Goal: Information Seeking & Learning: Learn about a topic

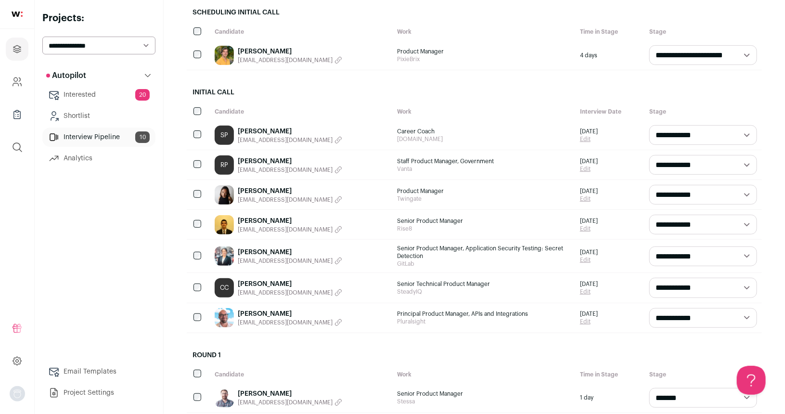
scroll to position [124, 0]
click at [106, 44] on select "**********" at bounding box center [98, 46] width 113 height 18
select select "*****"
click at [42, 37] on select "**********" at bounding box center [98, 46] width 113 height 18
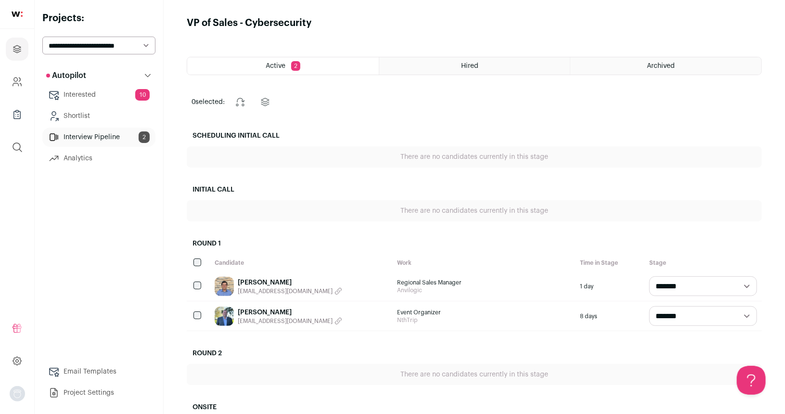
scroll to position [0, 0]
click at [662, 59] on div "Archived" at bounding box center [666, 66] width 191 height 17
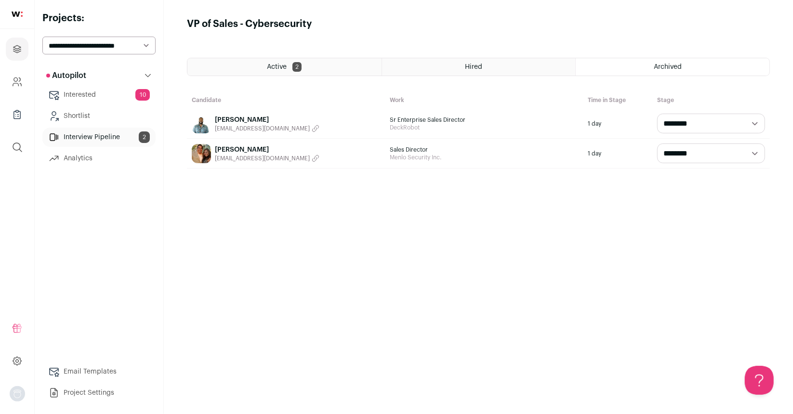
click at [273, 60] on div "Active 2" at bounding box center [284, 66] width 194 height 17
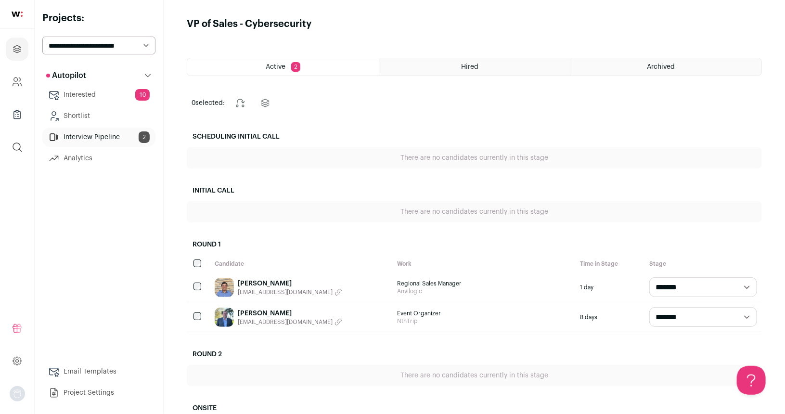
click at [124, 47] on select "**********" at bounding box center [98, 46] width 113 height 18
select select "*****"
click at [42, 37] on select "**********" at bounding box center [98, 46] width 113 height 18
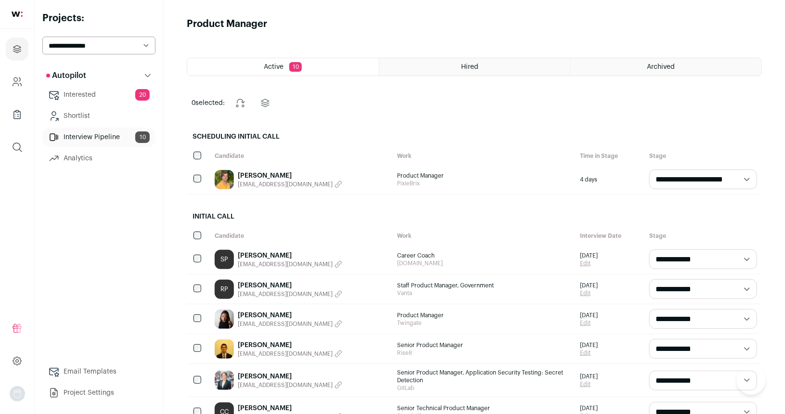
click at [626, 64] on div "Archived" at bounding box center [666, 66] width 191 height 17
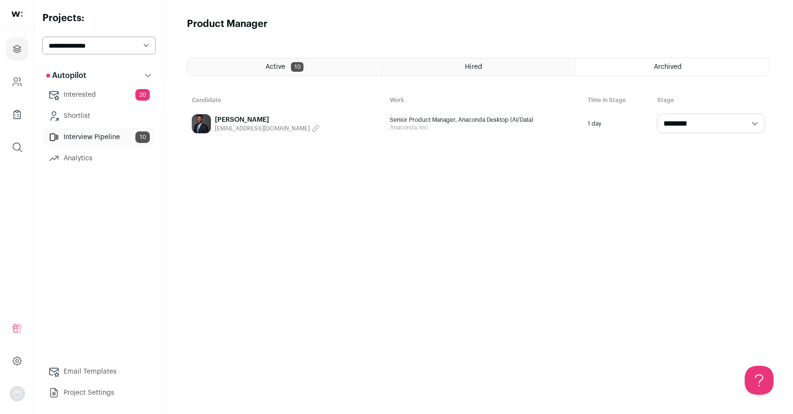
click at [271, 59] on div "Active 10" at bounding box center [284, 66] width 194 height 17
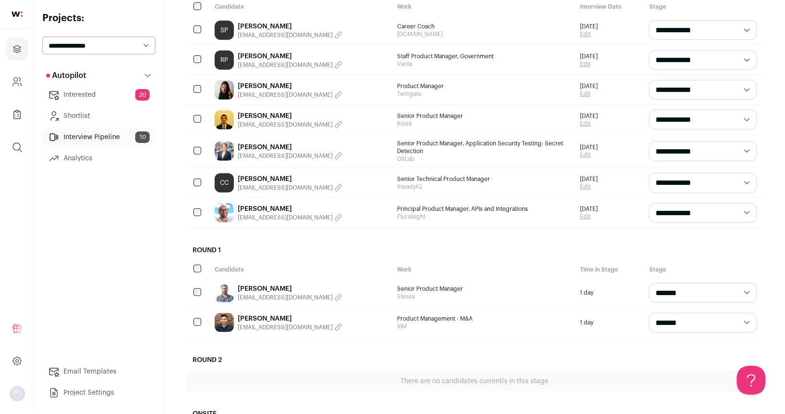
scroll to position [230, 0]
click at [688, 118] on select "**********" at bounding box center [704, 119] width 108 height 20
select select "**********"
click at [650, 109] on select "**********" at bounding box center [704, 119] width 108 height 20
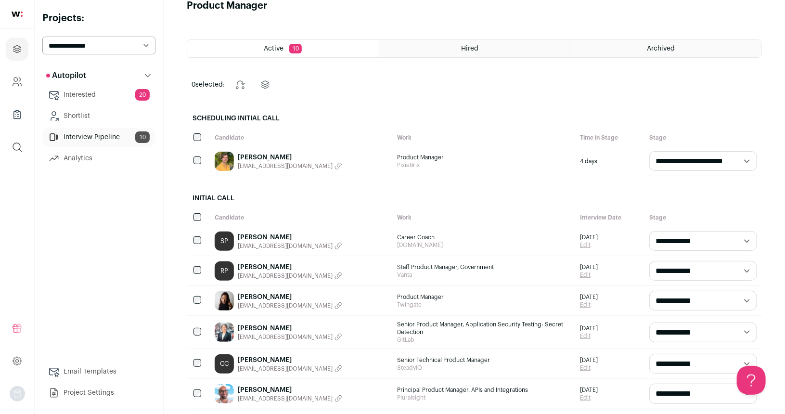
scroll to position [1, 0]
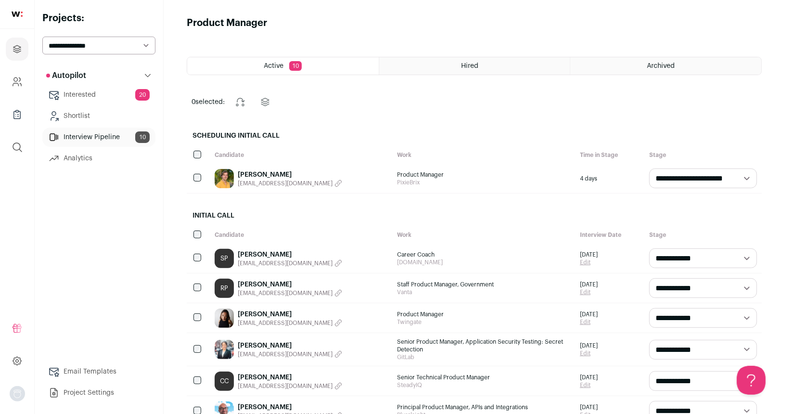
click at [126, 92] on link "Interested 20" at bounding box center [98, 94] width 113 height 19
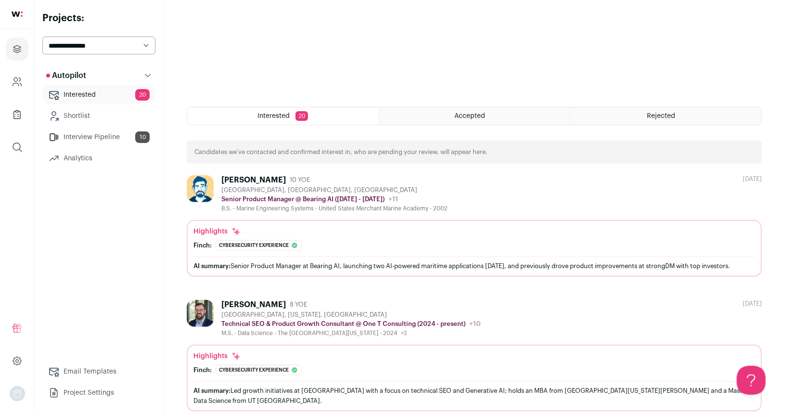
scroll to position [282, 0]
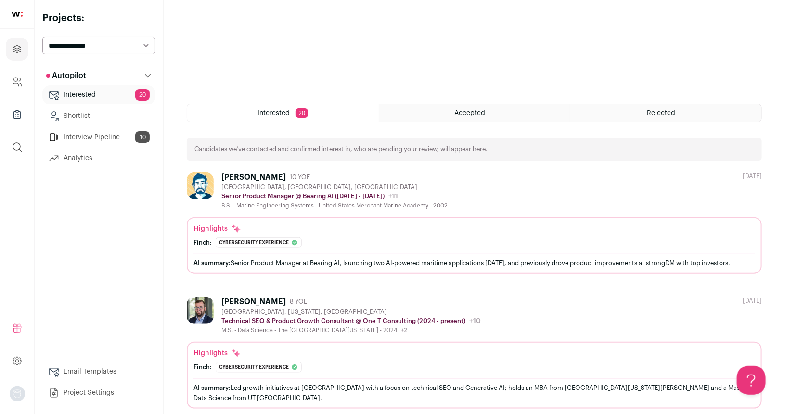
click at [349, 238] on div "[PERSON_NAME]: Cybersecurity experience The profile lists an experience at stro…" at bounding box center [475, 242] width 562 height 11
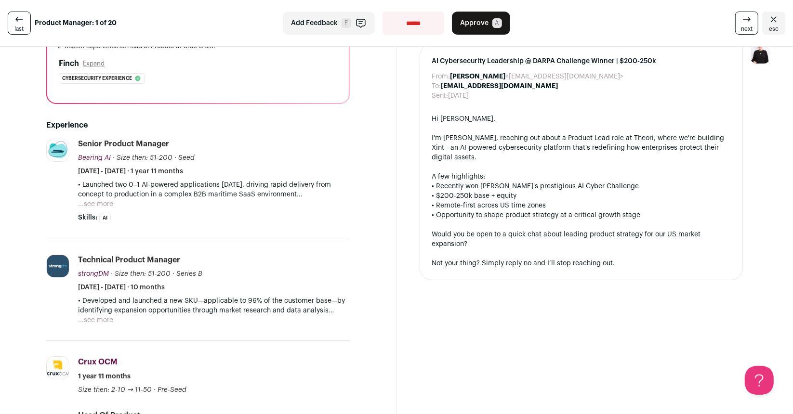
scroll to position [197, 0]
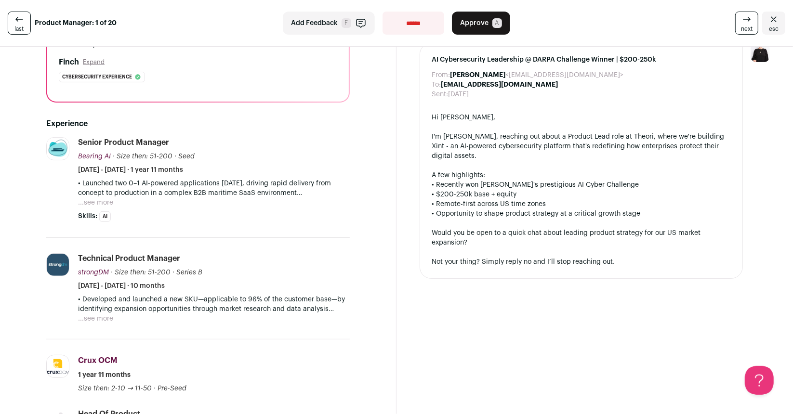
click at [90, 207] on button "...see more" at bounding box center [95, 203] width 35 height 10
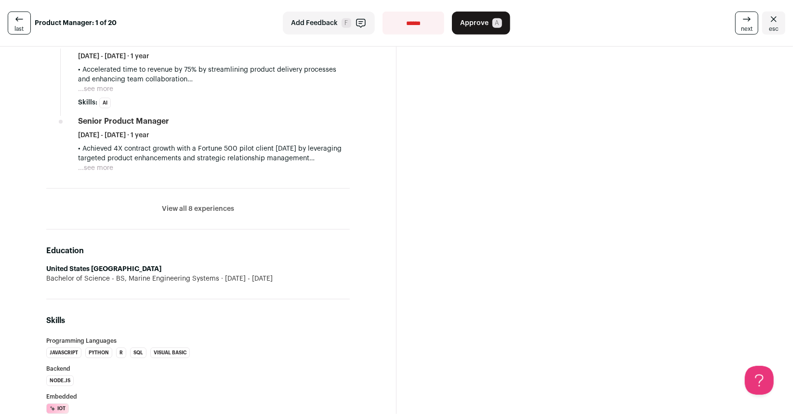
scroll to position [626, 0]
click at [204, 212] on button "View all 8 experiences" at bounding box center [198, 210] width 72 height 10
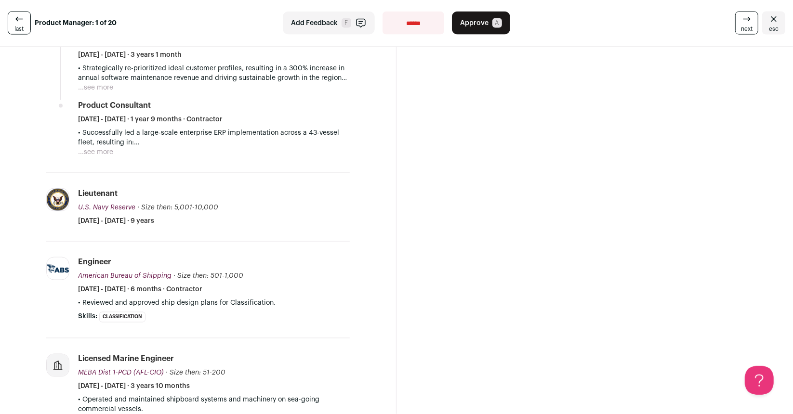
scroll to position [1150, 0]
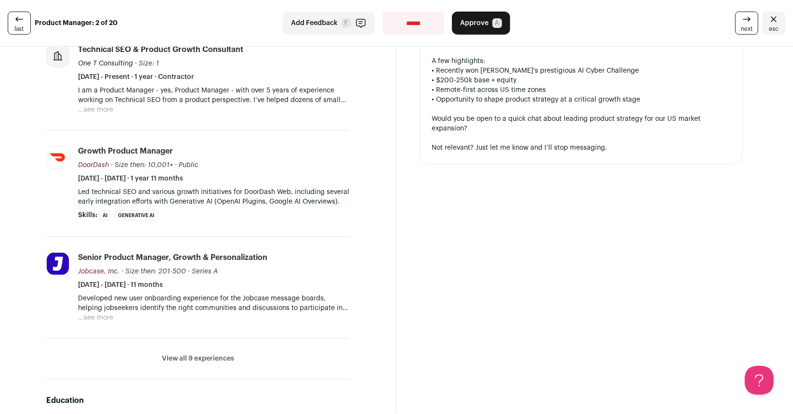
scroll to position [283, 0]
click at [106, 106] on button "...see more" at bounding box center [95, 109] width 35 height 10
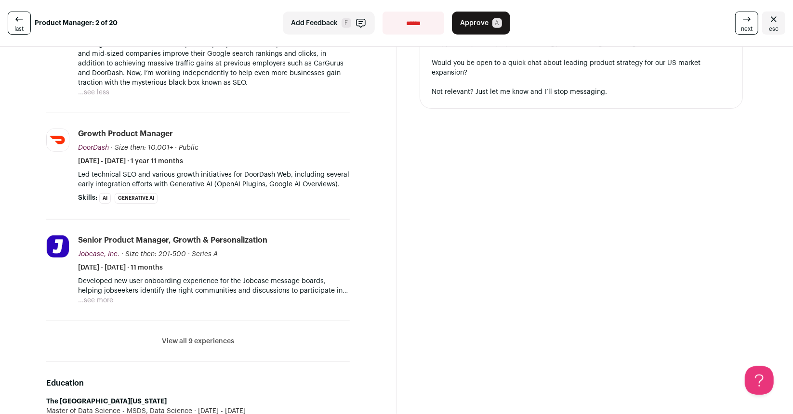
scroll to position [338, 0]
click at [191, 338] on button "View all 9 experiences" at bounding box center [198, 342] width 72 height 10
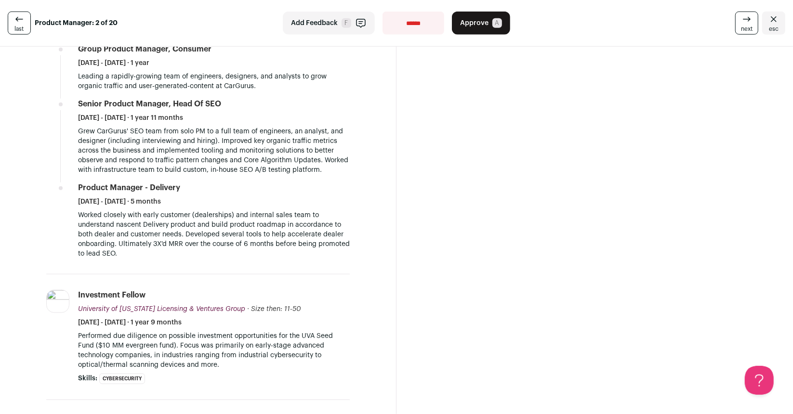
scroll to position [912, 0]
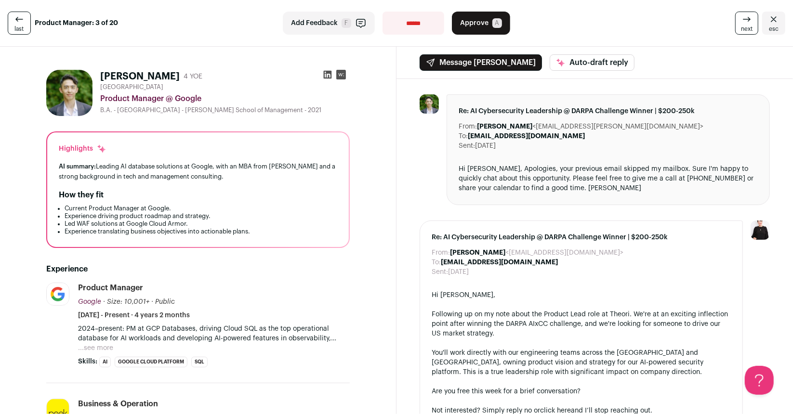
click at [112, 345] on button "...see more" at bounding box center [95, 348] width 35 height 10
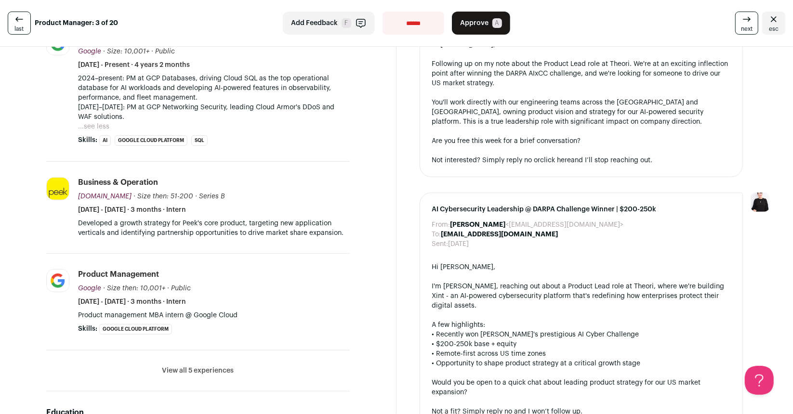
scroll to position [301, 0]
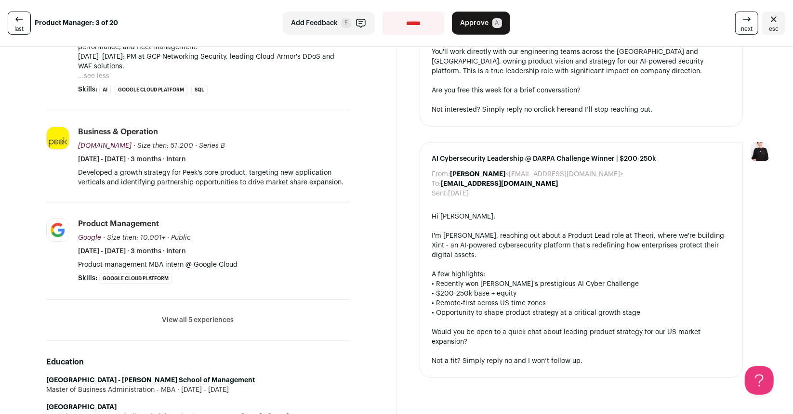
click at [188, 320] on button "View all 5 experiences" at bounding box center [198, 320] width 72 height 10
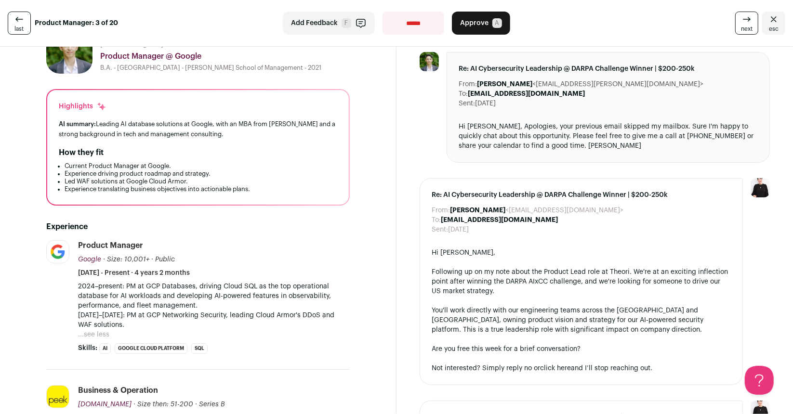
scroll to position [43, 0]
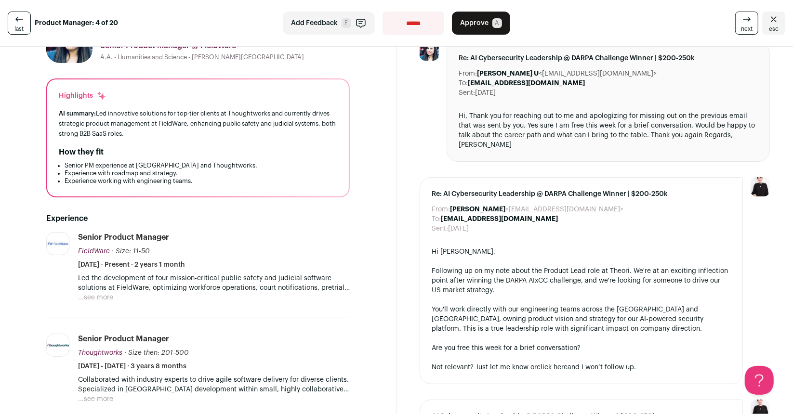
scroll to position [53, 0]
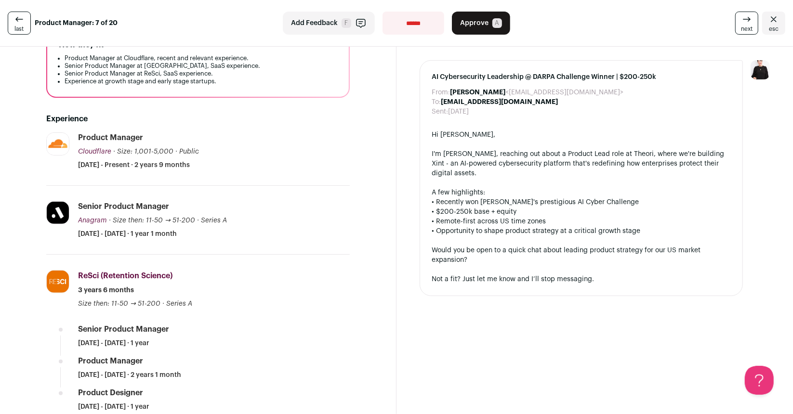
scroll to position [303, 0]
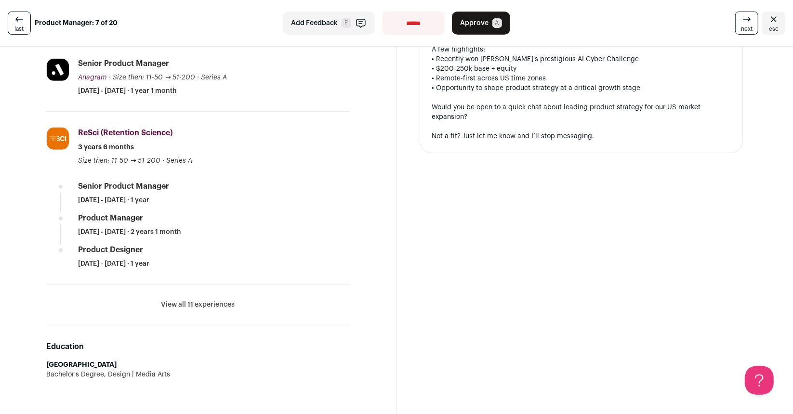
click at [199, 300] on button "View all 11 experiences" at bounding box center [198, 305] width 74 height 10
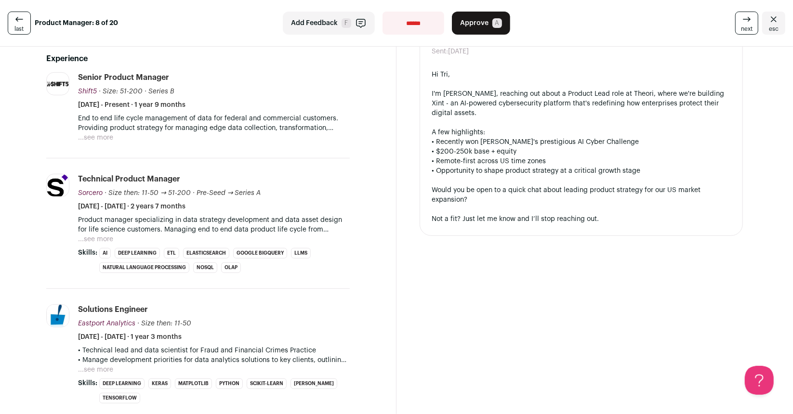
scroll to position [221, 0]
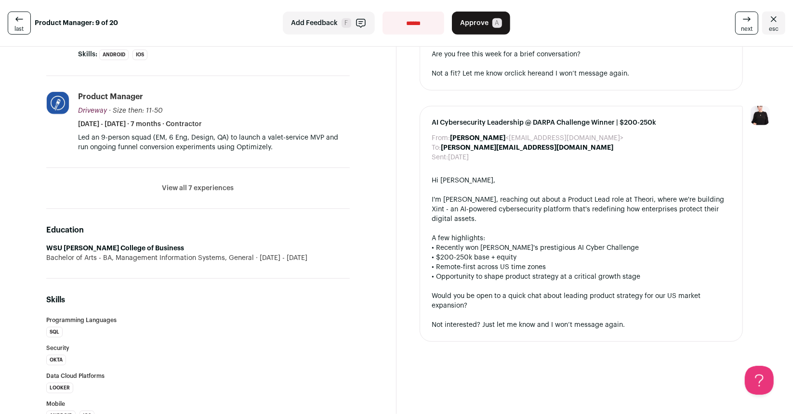
scroll to position [425, 0]
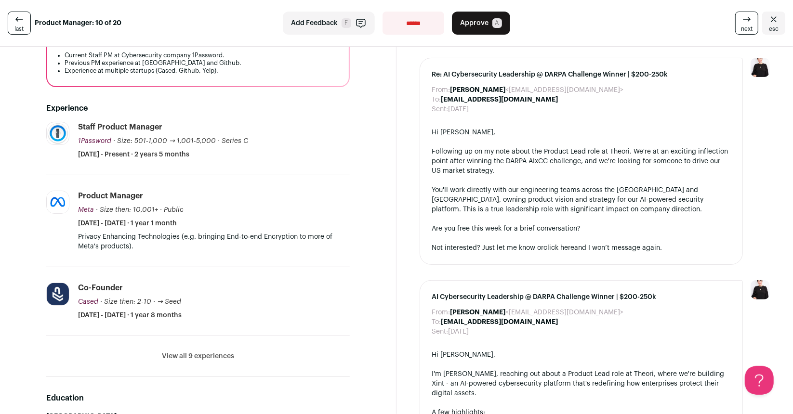
scroll to position [154, 0]
click at [195, 356] on button "View all 9 experiences" at bounding box center [198, 356] width 72 height 10
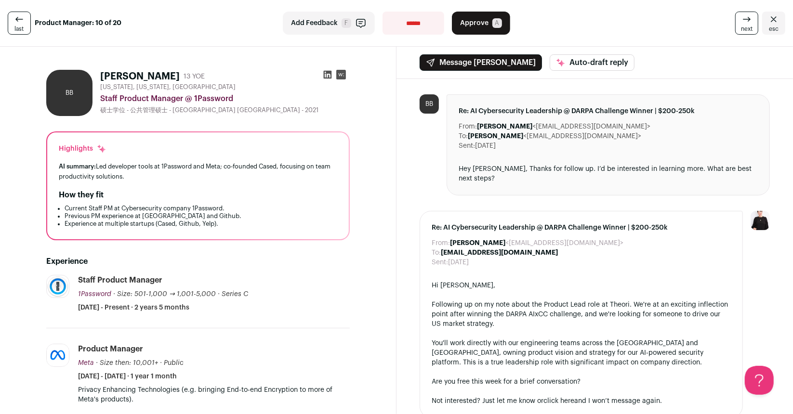
scroll to position [1, 0]
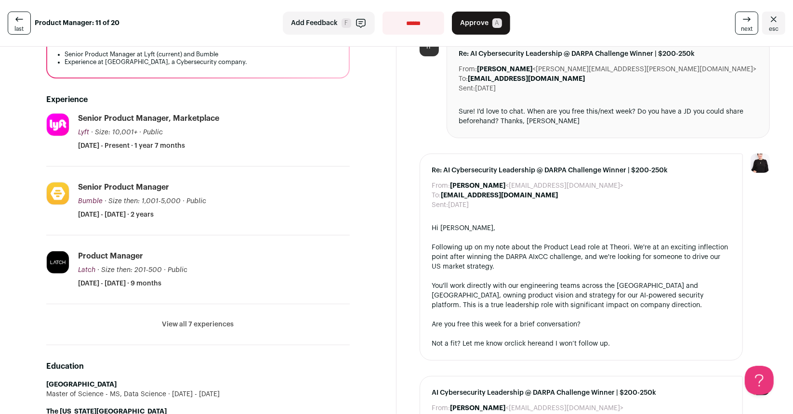
scroll to position [165, 0]
click at [209, 320] on button "View all 7 experiences" at bounding box center [198, 324] width 72 height 10
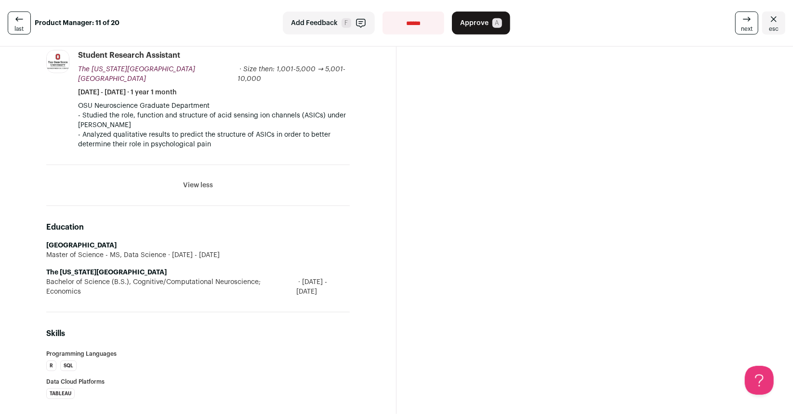
scroll to position [871, 0]
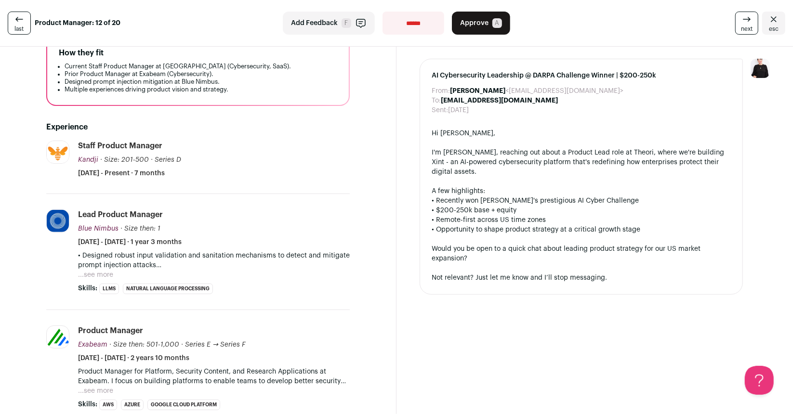
scroll to position [151, 0]
click at [104, 271] on button "...see more" at bounding box center [95, 276] width 35 height 10
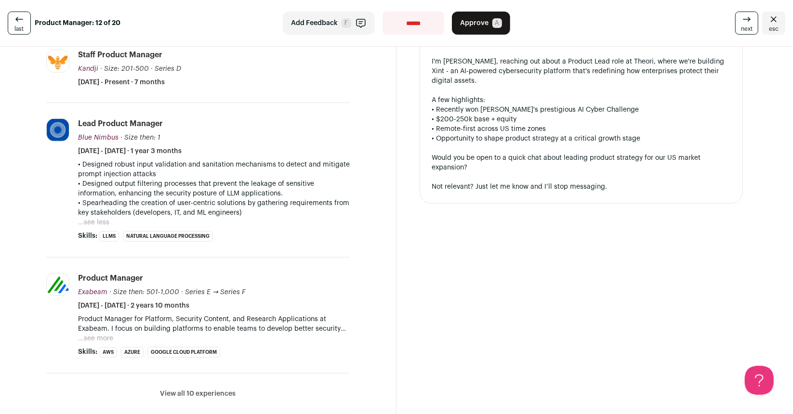
scroll to position [245, 0]
click at [104, 332] on button "...see more" at bounding box center [95, 337] width 35 height 10
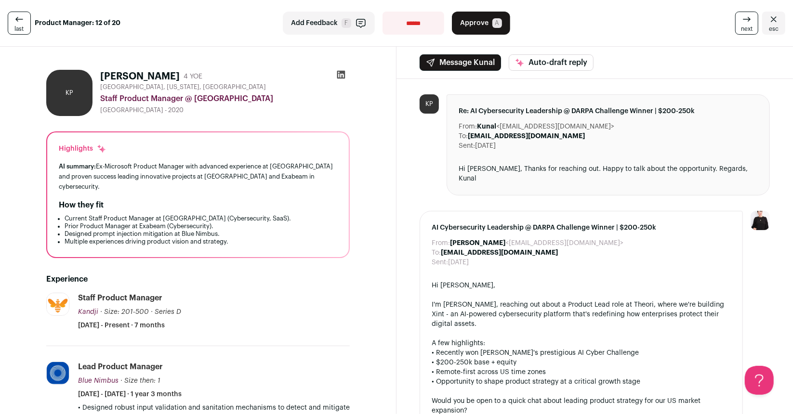
scroll to position [0, 0]
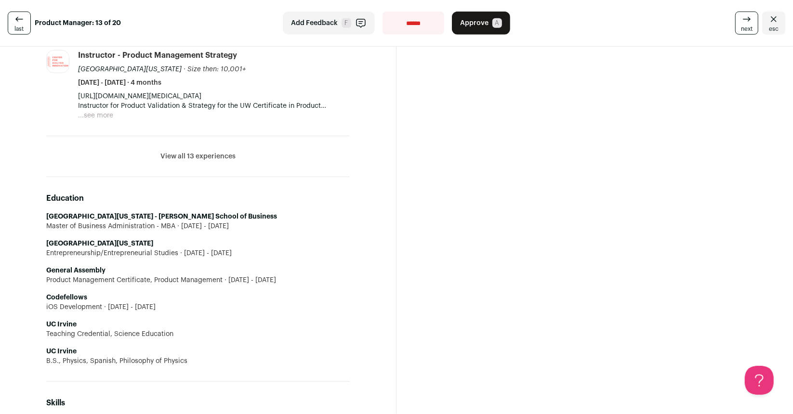
scroll to position [596, 0]
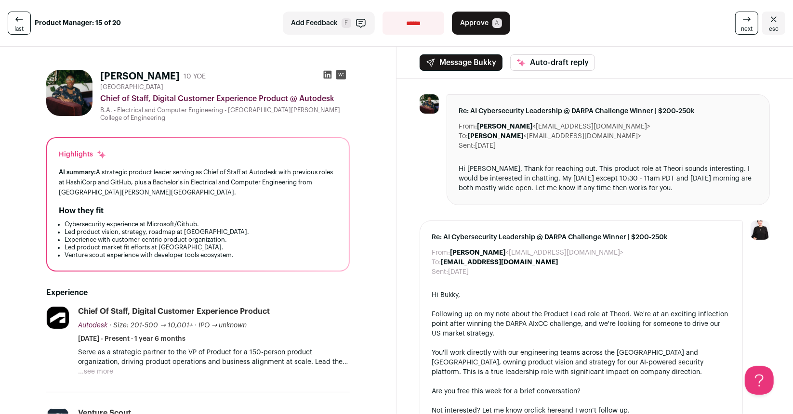
scroll to position [206, 0]
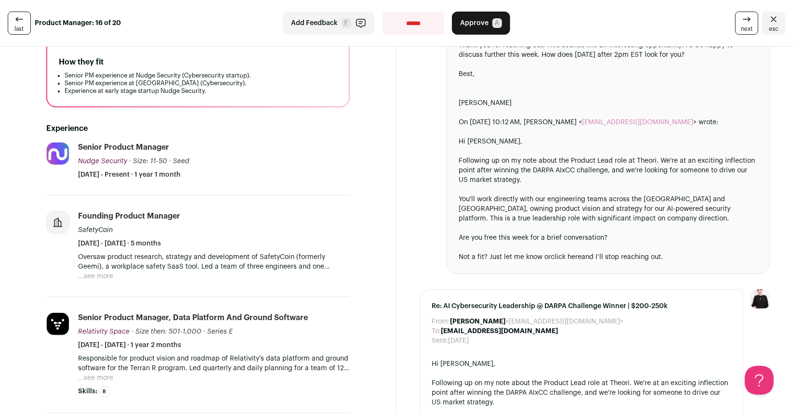
scroll to position [143, 0]
click at [93, 272] on button "...see more" at bounding box center [95, 276] width 35 height 10
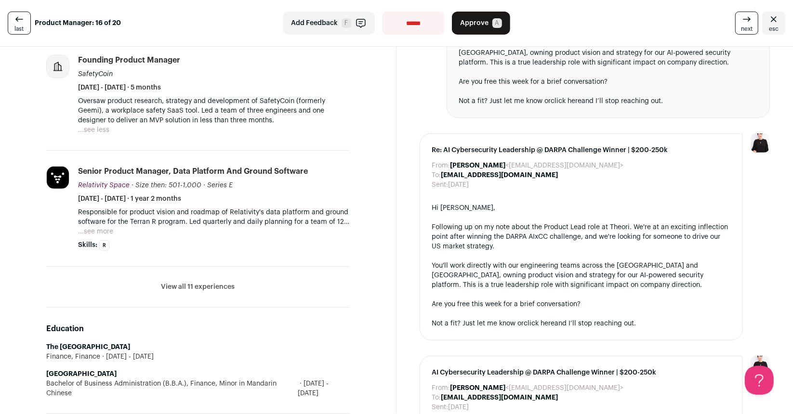
scroll to position [299, 0]
click at [113, 228] on button "...see more" at bounding box center [95, 231] width 35 height 10
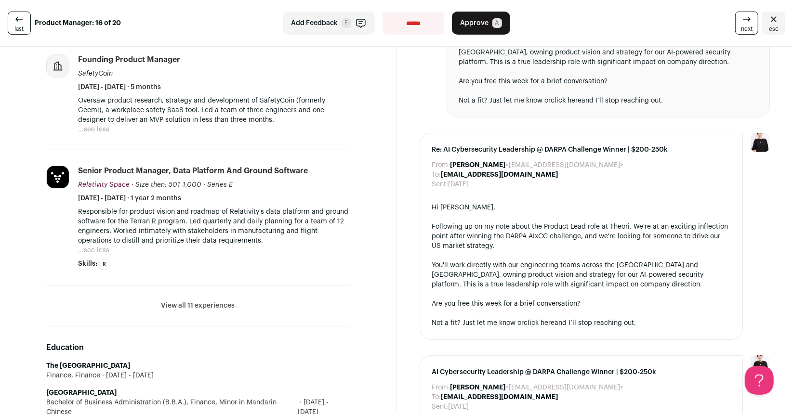
click at [178, 302] on button "View all 11 experiences" at bounding box center [198, 306] width 74 height 10
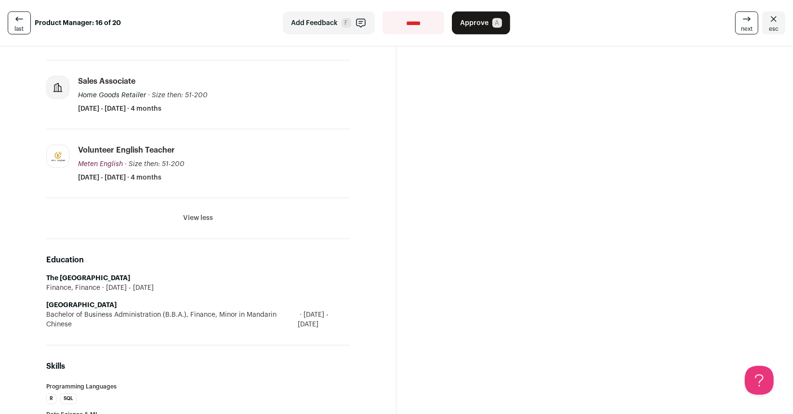
scroll to position [1209, 0]
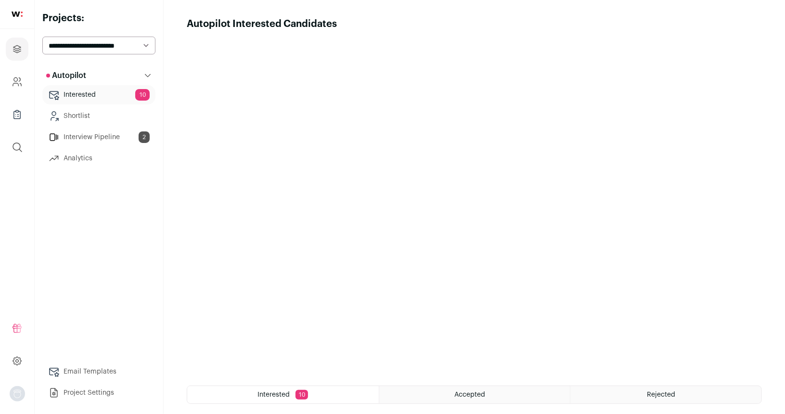
click at [97, 95] on link "Interested 10" at bounding box center [98, 94] width 113 height 19
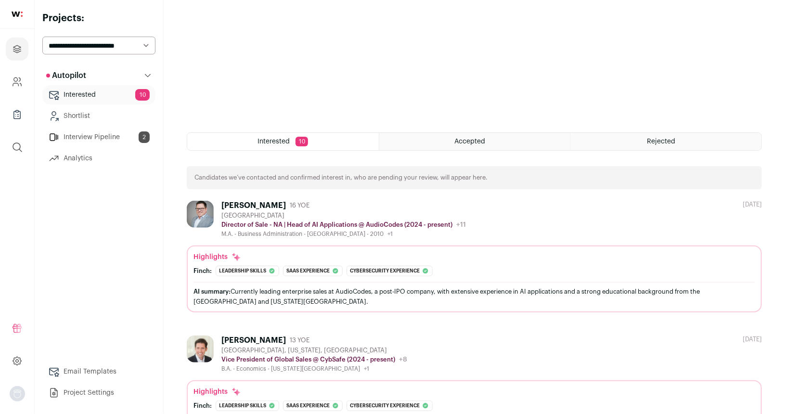
scroll to position [255, 0]
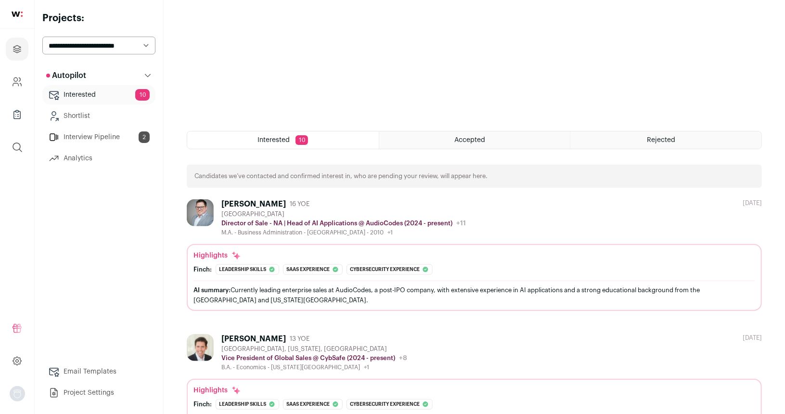
click at [539, 241] on div "Tim Mba 16 YOE Greater Chicago Area Director of Sale - NA | Head of AI Applicat…" at bounding box center [474, 255] width 575 height 112
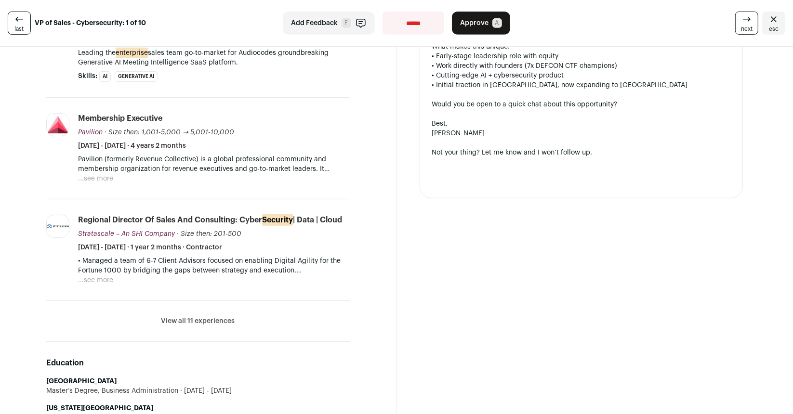
scroll to position [336, 0]
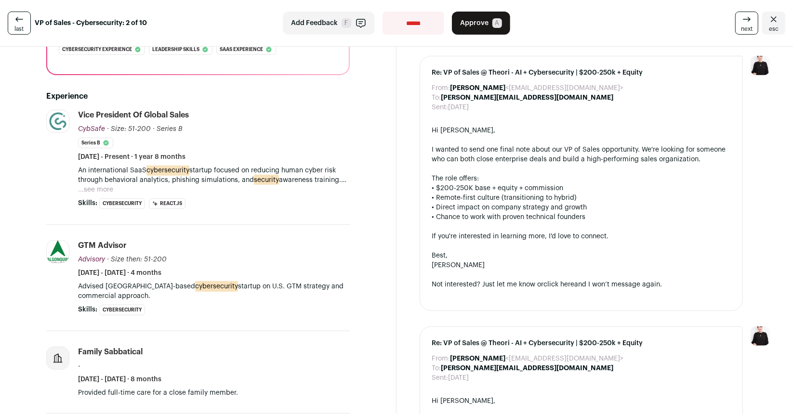
scroll to position [317, 0]
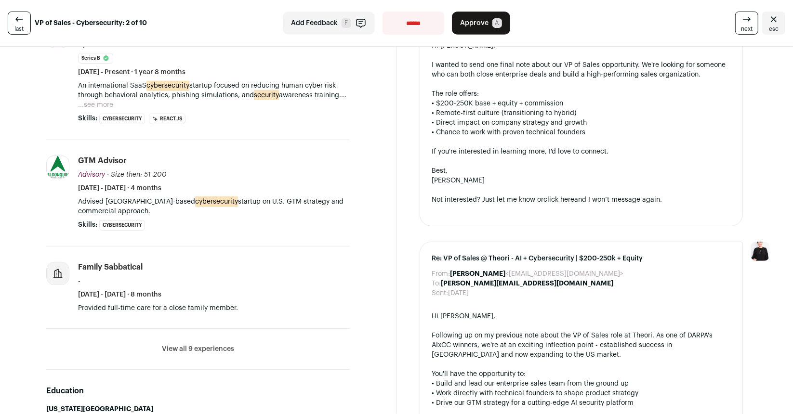
click at [217, 344] on button "View all 9 experiences" at bounding box center [198, 349] width 72 height 10
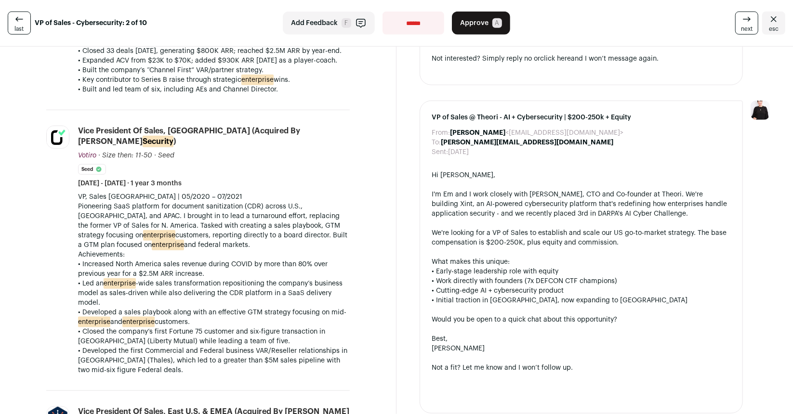
scroll to position [951, 0]
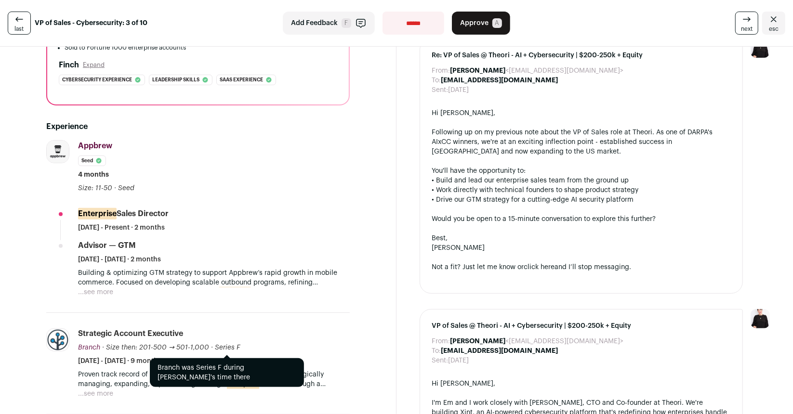
scroll to position [426, 0]
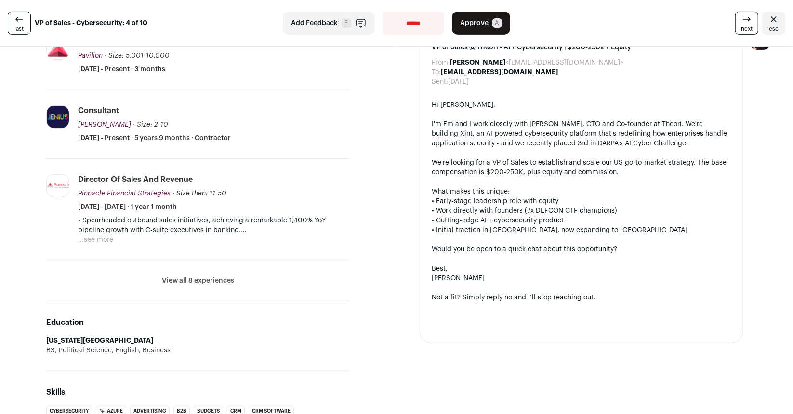
scroll to position [290, 0]
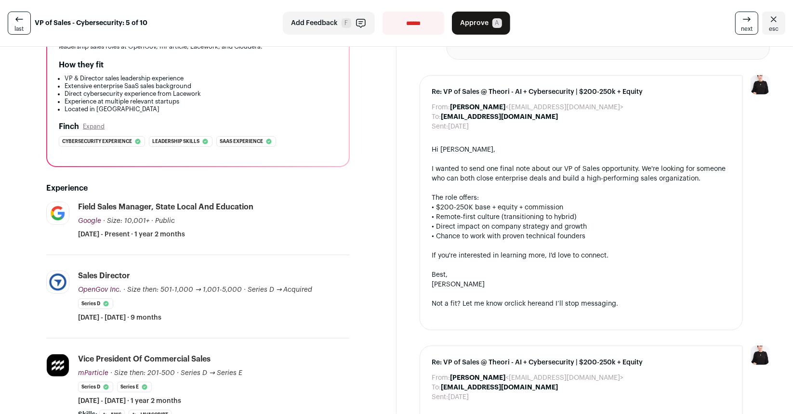
scroll to position [217, 0]
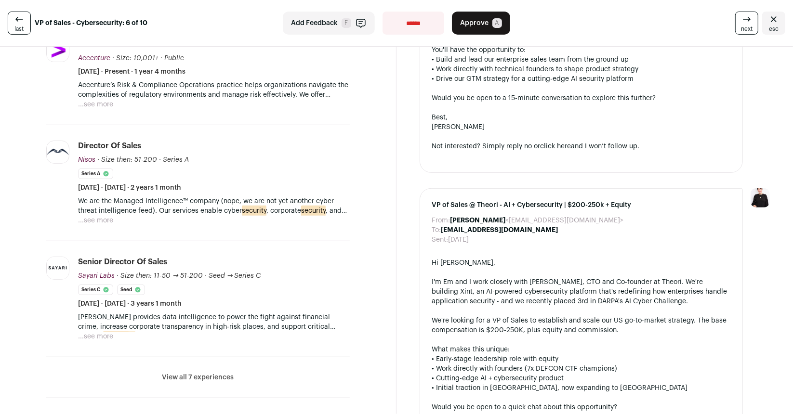
scroll to position [303, 0]
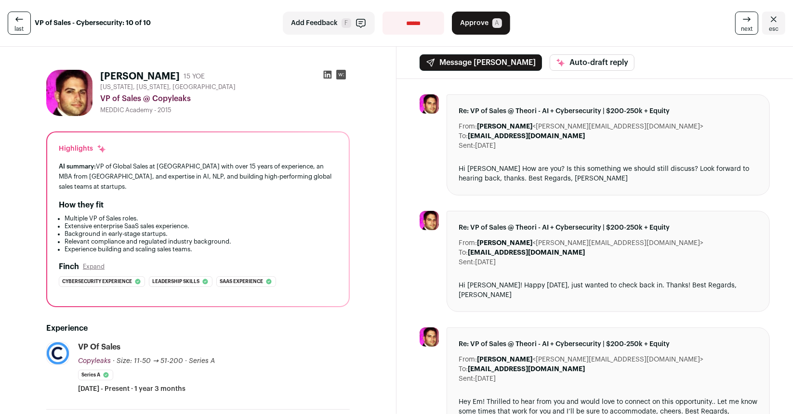
scroll to position [168, 0]
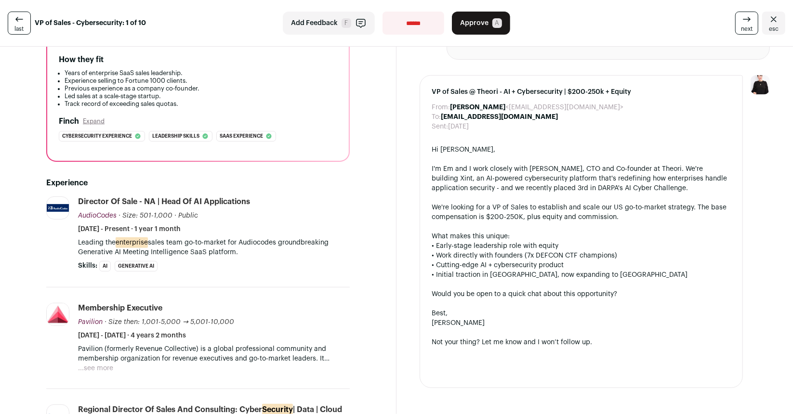
scroll to position [146, 0]
